Goal: Navigation & Orientation: Find specific page/section

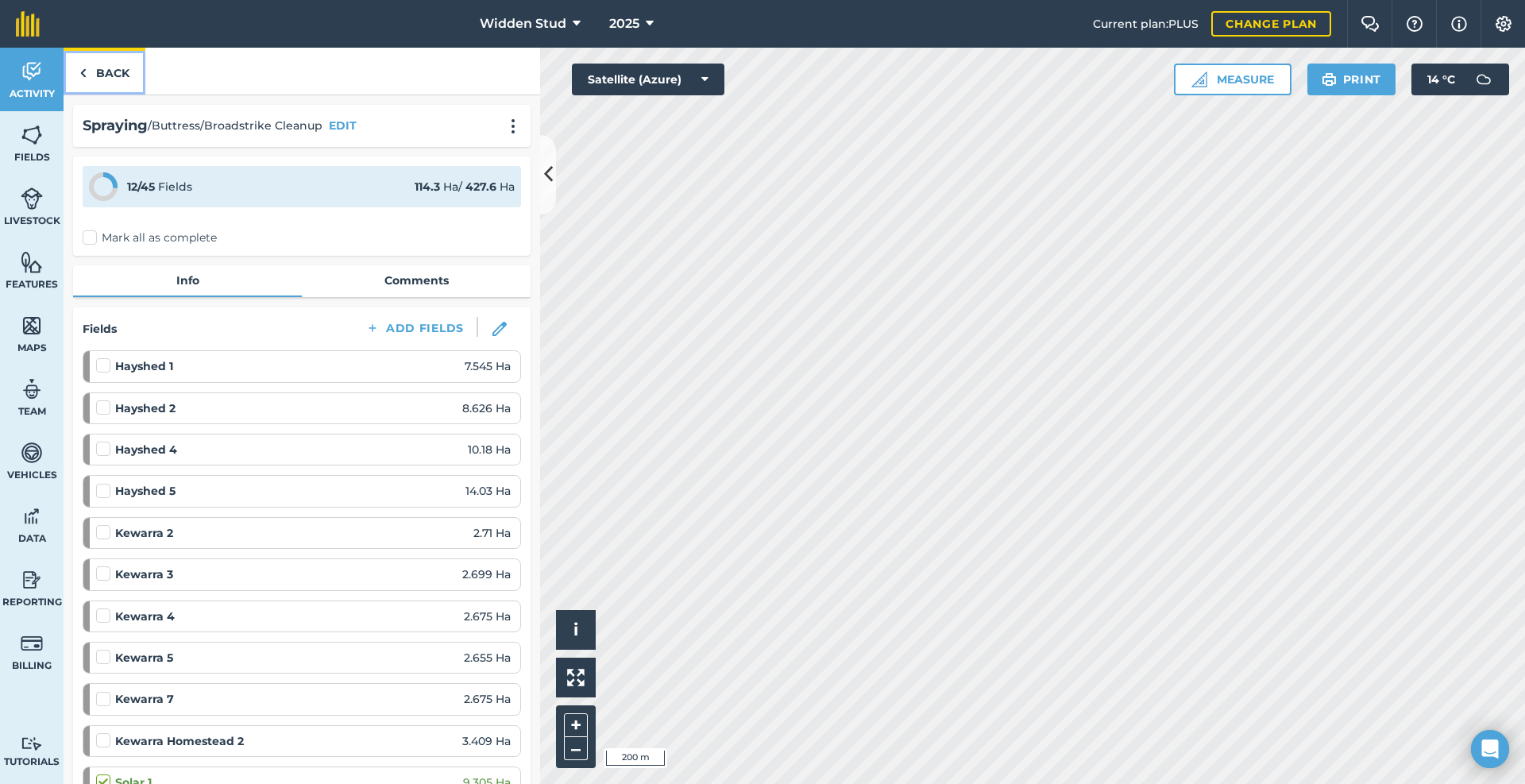
click at [93, 76] on link "Back" at bounding box center [105, 71] width 82 height 47
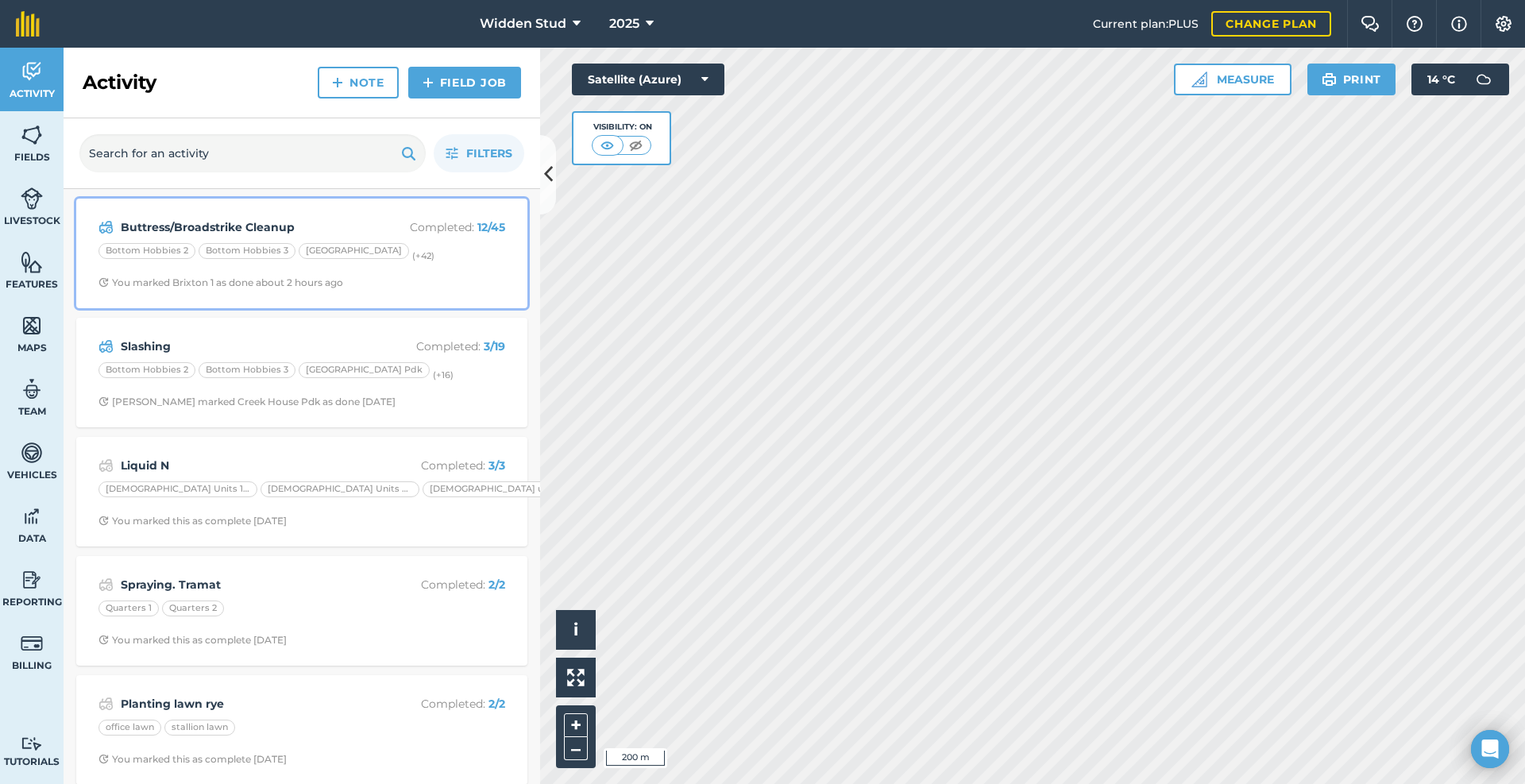
click at [462, 280] on span "You marked Brixton 1 as done about 2 hours ago" at bounding box center [302, 282] width 407 height 12
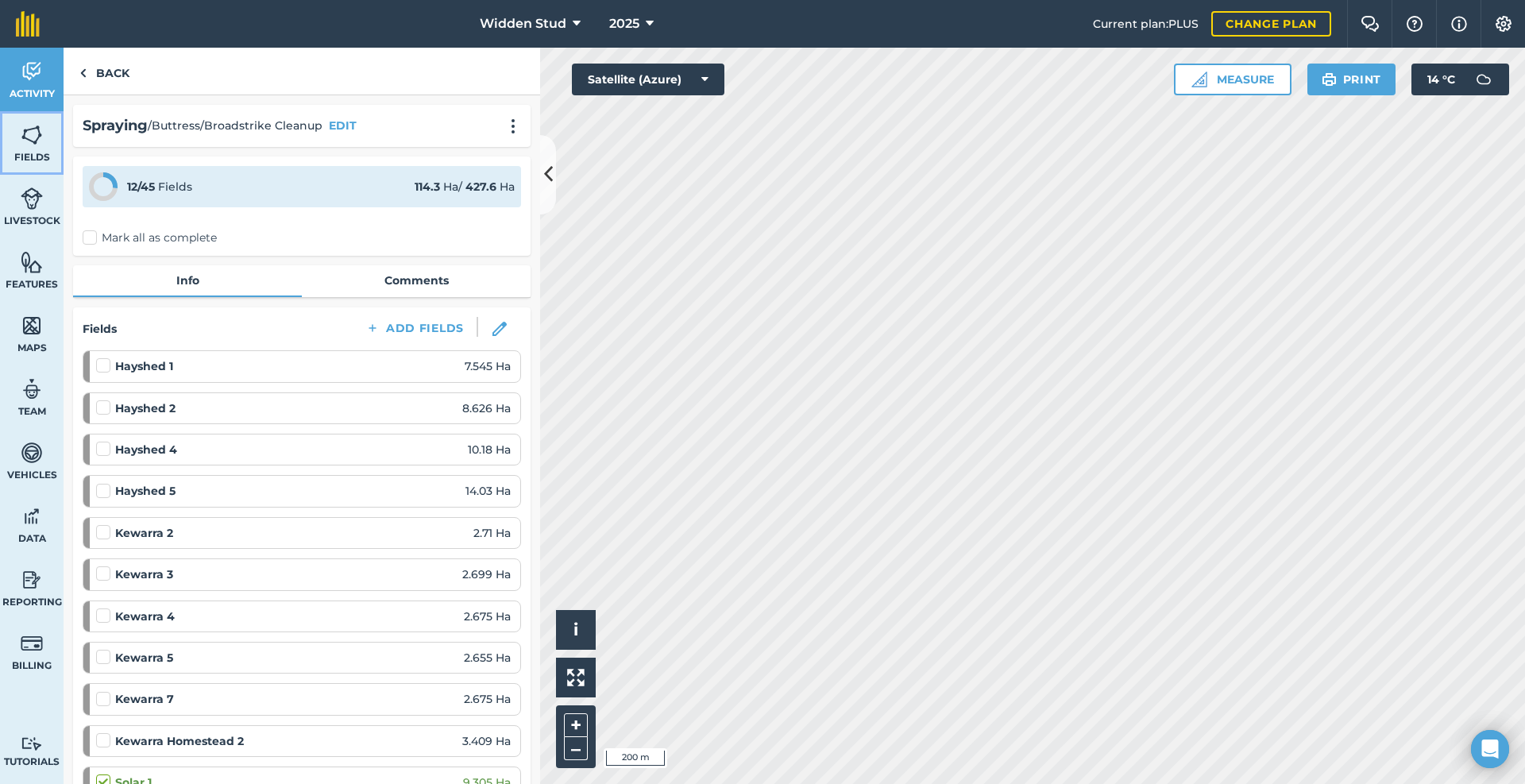
click at [36, 135] on img at bounding box center [31, 134] width 22 height 24
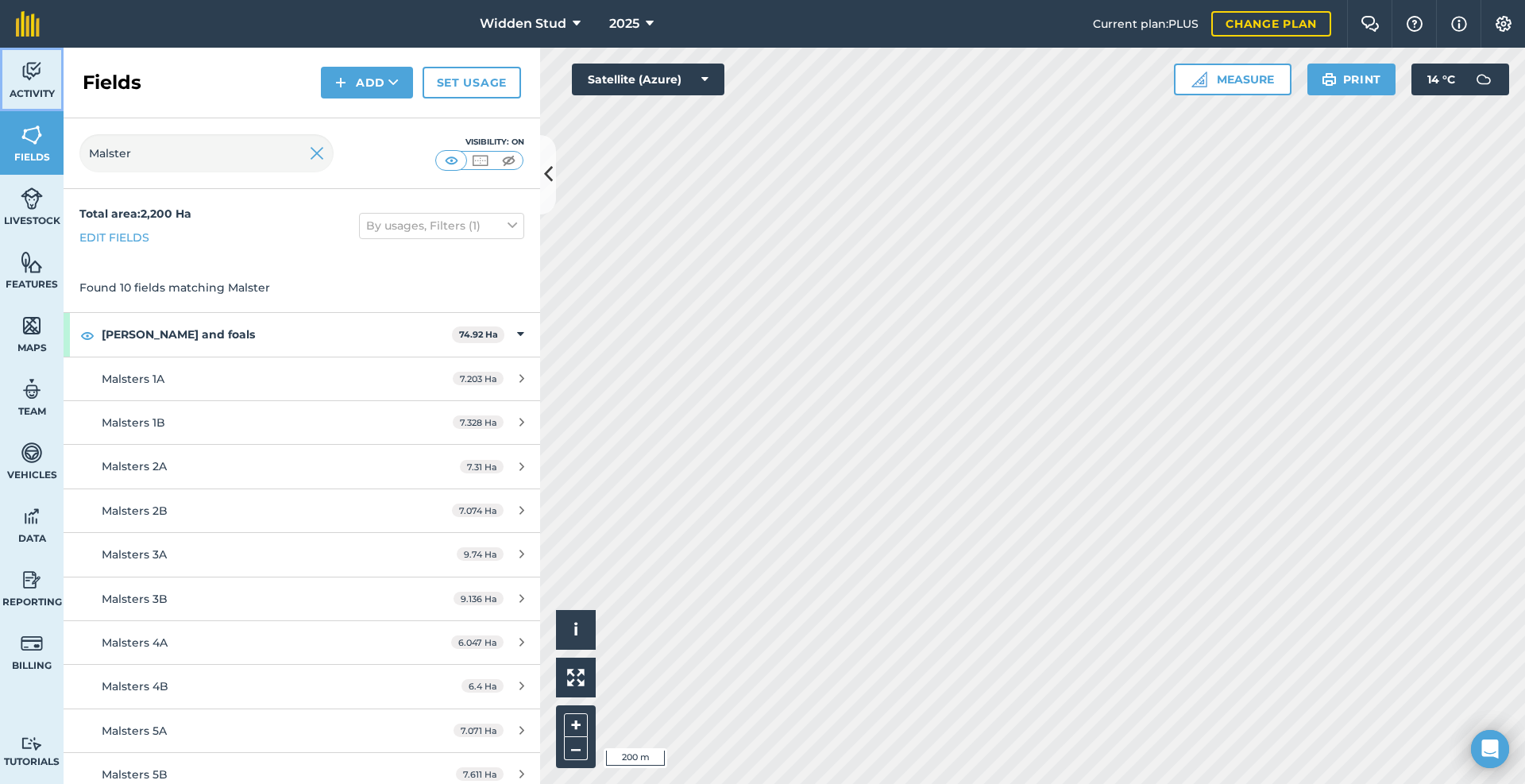
click at [36, 64] on img at bounding box center [31, 71] width 22 height 24
